Goal: Transaction & Acquisition: Purchase product/service

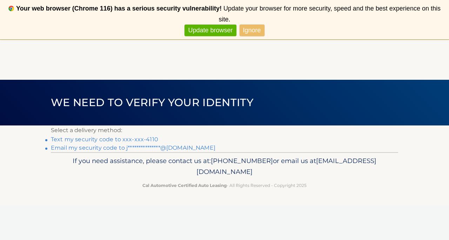
scroll to position [39, 0]
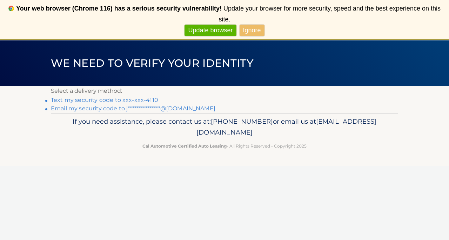
click at [143, 98] on link "Text my security code to xxx-xxx-4110" at bounding box center [104, 100] width 107 height 7
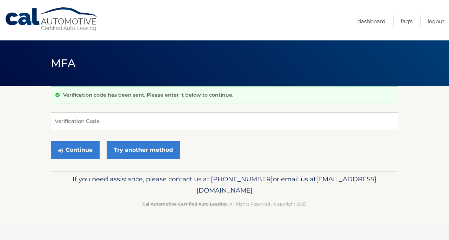
click at [130, 130] on form "Verification Code Continue Try another method" at bounding box center [225, 137] width 348 height 50
click at [130, 124] on input "Verification Code" at bounding box center [225, 121] width 348 height 18
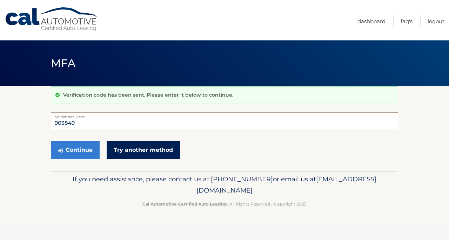
type input "903849"
click at [129, 151] on link "Try another method" at bounding box center [143, 150] width 73 height 18
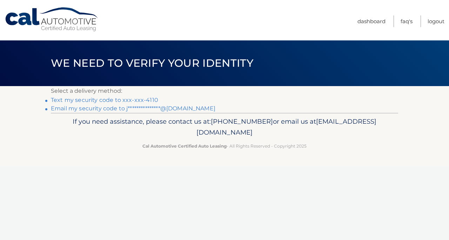
click at [130, 99] on link "Text my security code to xxx-xxx-4110" at bounding box center [104, 100] width 107 height 7
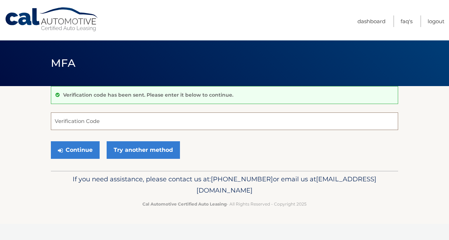
click at [121, 124] on input "Verification Code" at bounding box center [225, 121] width 348 height 18
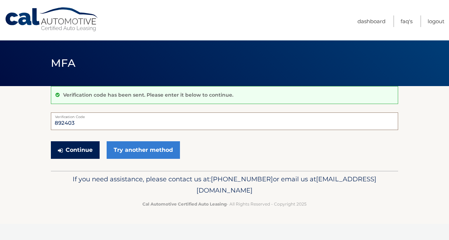
type input "892403"
click at [90, 150] on button "Continue" at bounding box center [75, 150] width 49 height 18
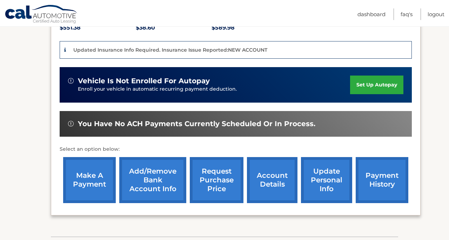
scroll to position [166, 0]
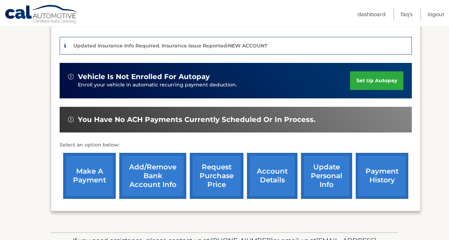
click at [104, 174] on link "make a payment" at bounding box center [89, 176] width 53 height 46
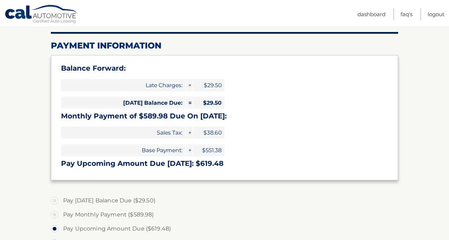
scroll to position [80, 0]
click at [127, 199] on label "Pay Today's Balance Due ($29.50)" at bounding box center [225, 200] width 348 height 14
click at [61, 199] on input "Pay Today's Balance Due ($29.50)" at bounding box center [57, 198] width 7 height 11
radio input "true"
type input "29.50"
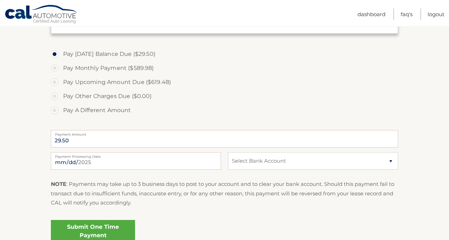
scroll to position [237, 0]
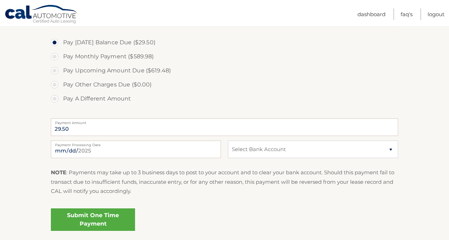
click at [284, 138] on div "29.50 Payment Amount Payment Amount entry cannot exceed amount of 2 monthly pay…" at bounding box center [225, 127] width 348 height 22
click at [277, 149] on select "Select Bank Account Checking BANK OF AMERICA, N.A. *****8695 Checking SPACE COA…" at bounding box center [313, 149] width 170 height 18
select select "M2MwOTBkMTEtNWU0ZS00ZGYxLTkxNDctMmIzZWRiNDZhNjI1"
click at [85, 220] on link "Submit One Time Payment" at bounding box center [93, 219] width 84 height 22
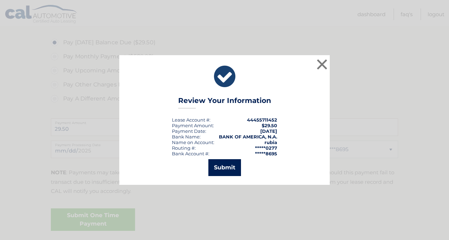
click at [229, 165] on button "Submit" at bounding box center [225, 167] width 33 height 17
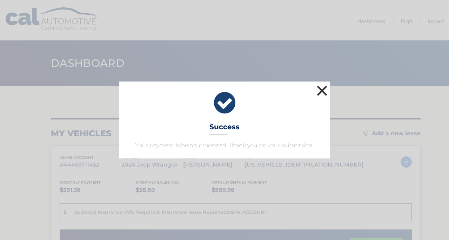
click at [326, 92] on button "×" at bounding box center [322, 91] width 14 height 14
